Goal: Find specific page/section: Find specific page/section

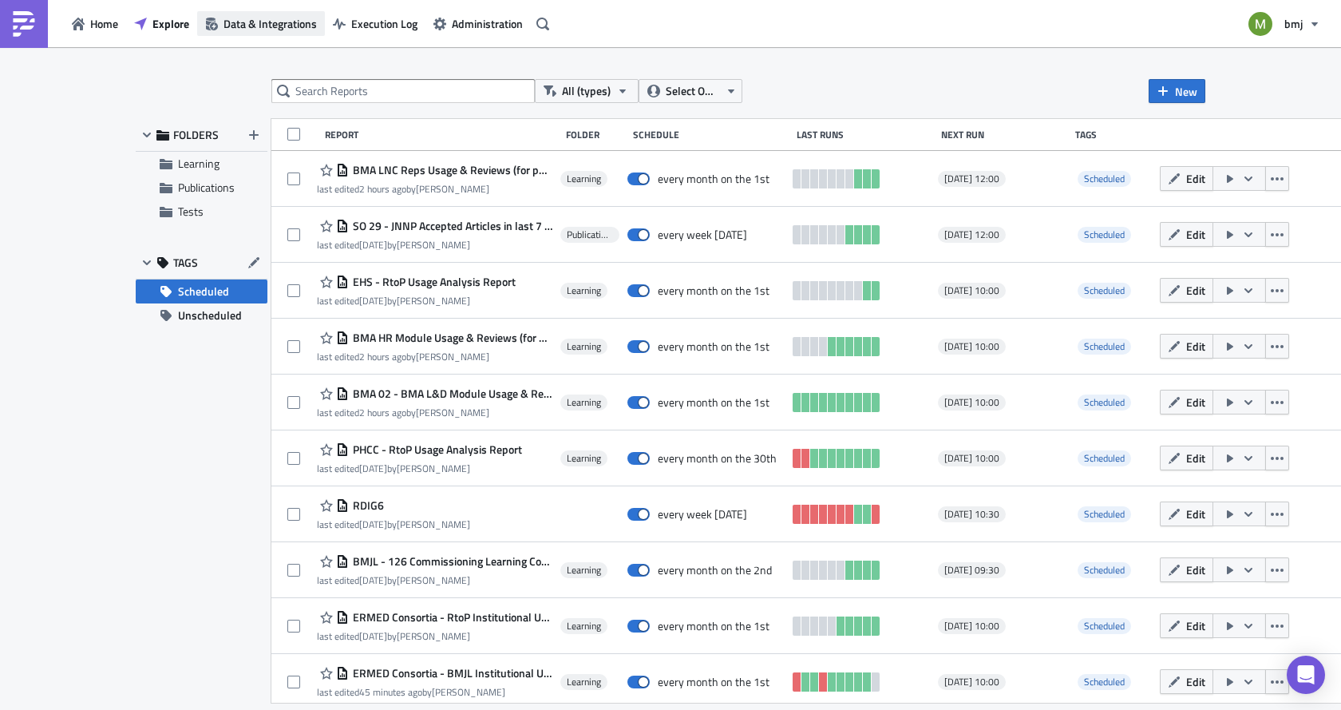
scroll to position [327, 0]
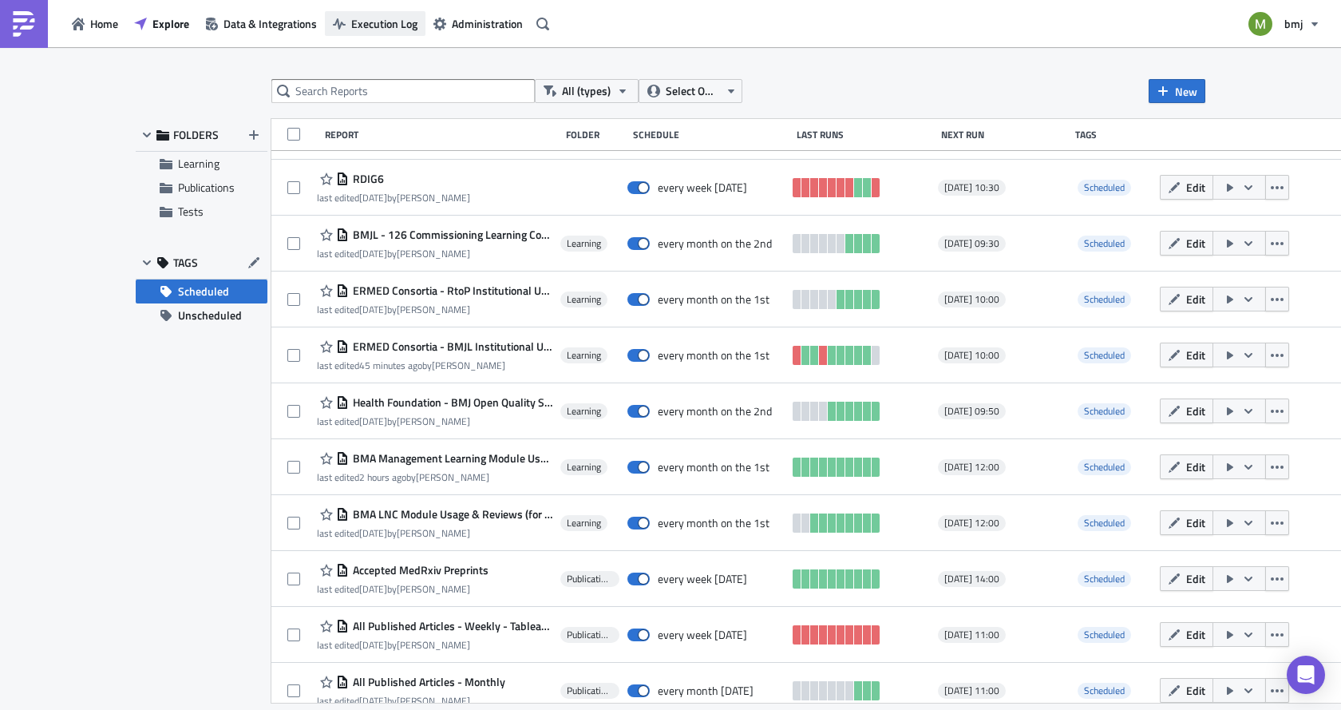
click at [364, 24] on span "Execution Log" at bounding box center [384, 23] width 66 height 17
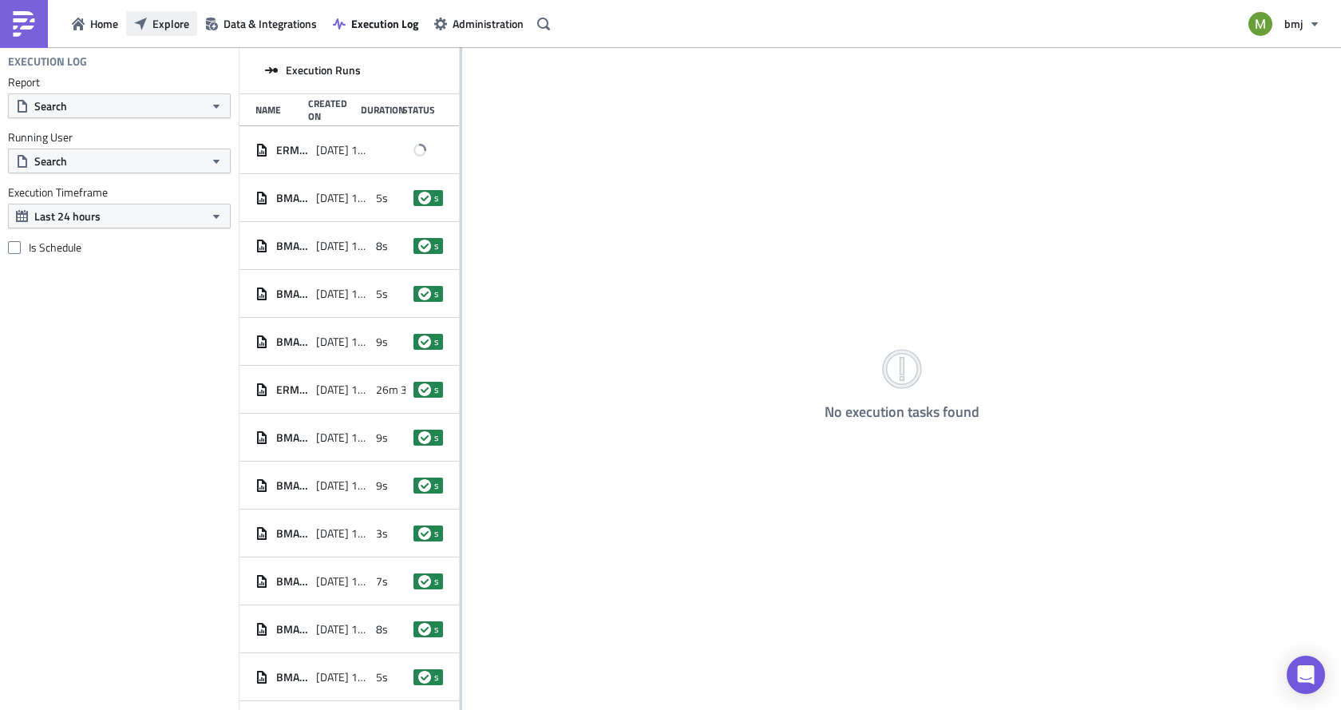
click at [175, 25] on span "Explore" at bounding box center [170, 23] width 37 height 17
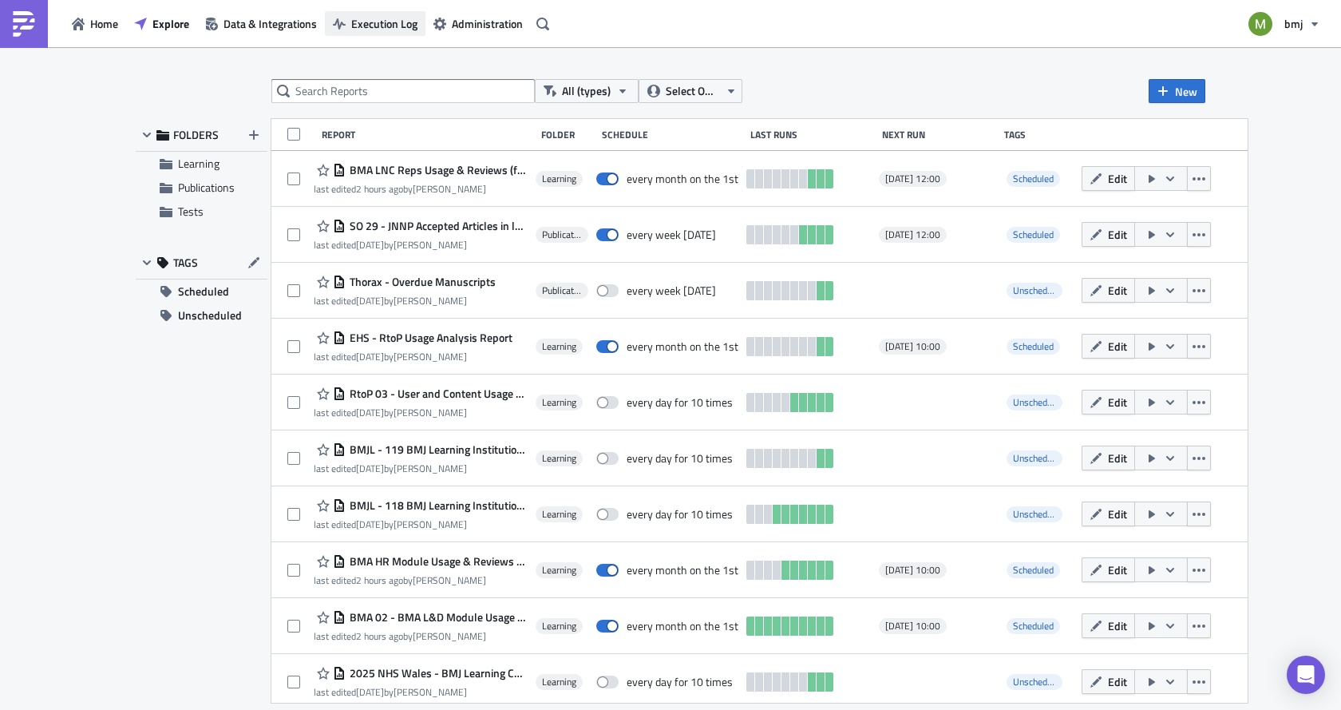
click at [355, 15] on span "Execution Log" at bounding box center [384, 23] width 66 height 17
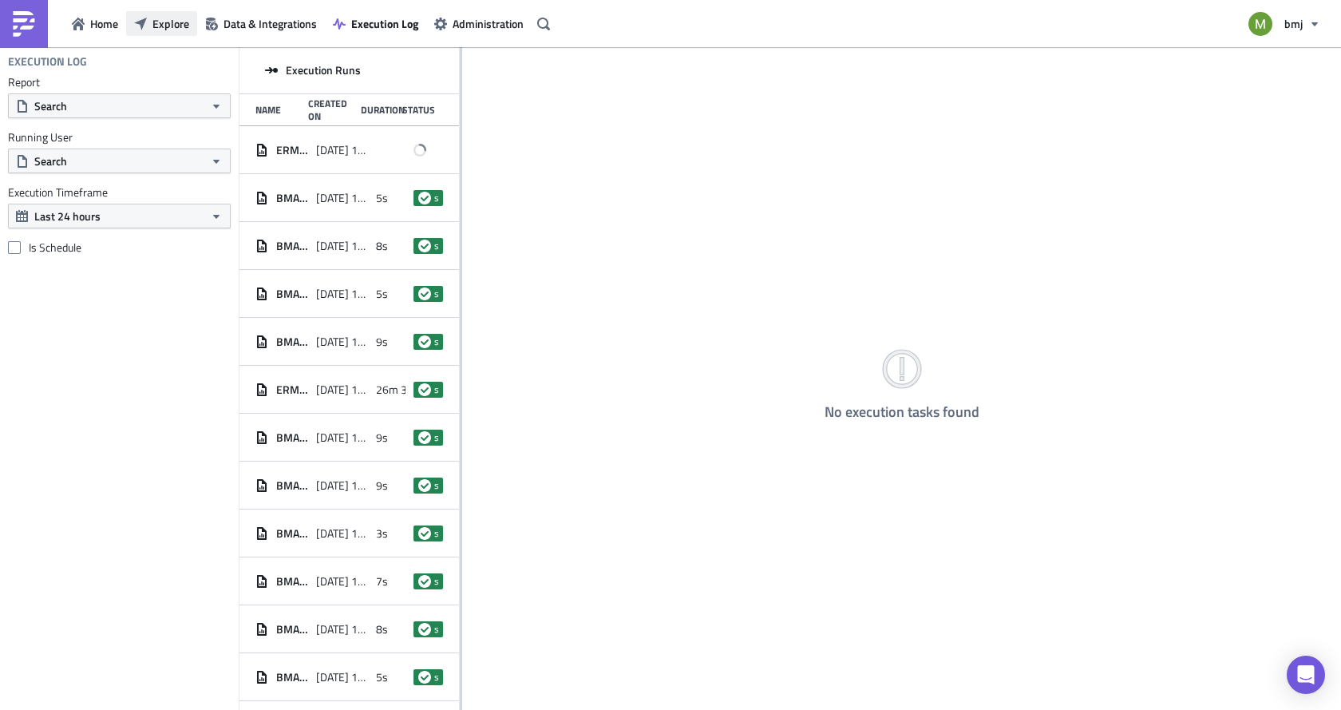
click at [166, 30] on span "Explore" at bounding box center [170, 23] width 37 height 17
